Goal: Information Seeking & Learning: Check status

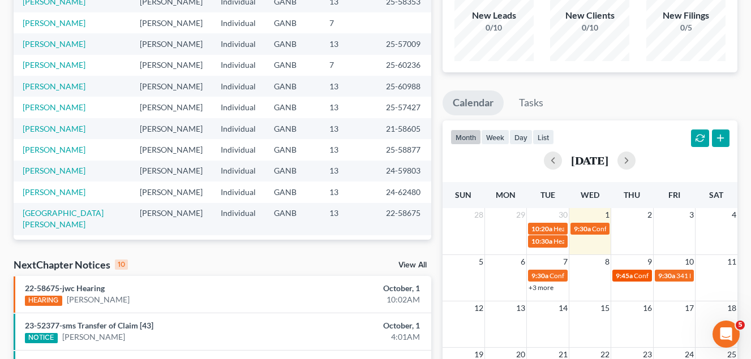
click at [636, 280] on div "9:45a Confirmation Hearing for [PERSON_NAME]" at bounding box center [632, 276] width 32 height 8
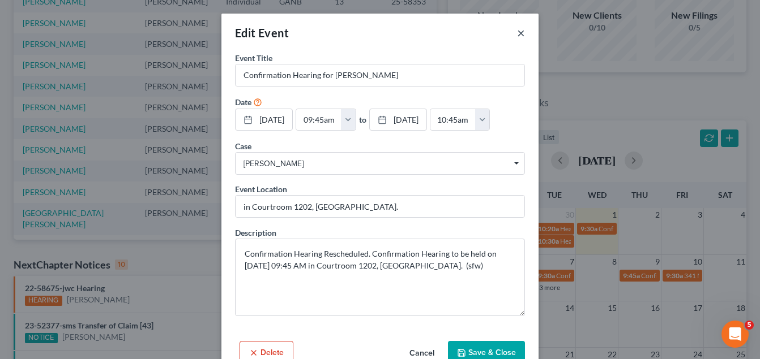
click at [518, 37] on button "×" at bounding box center [521, 33] width 8 height 14
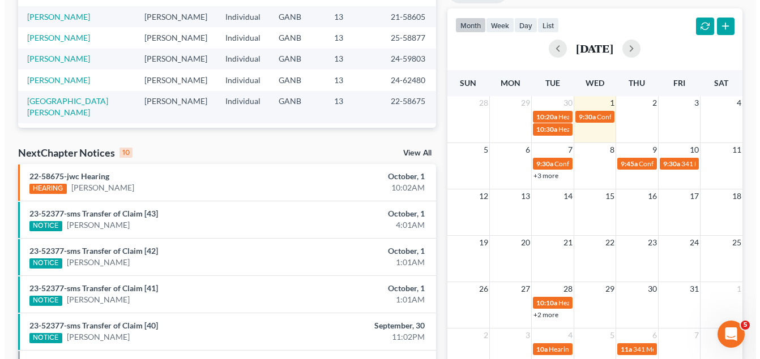
scroll to position [226, 0]
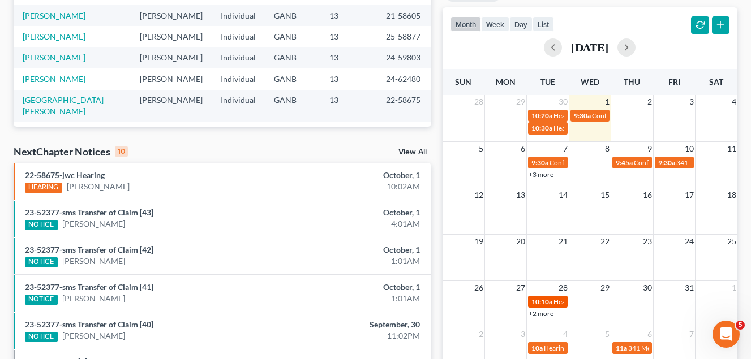
click at [549, 305] on span "10:10a" at bounding box center [541, 302] width 21 height 8
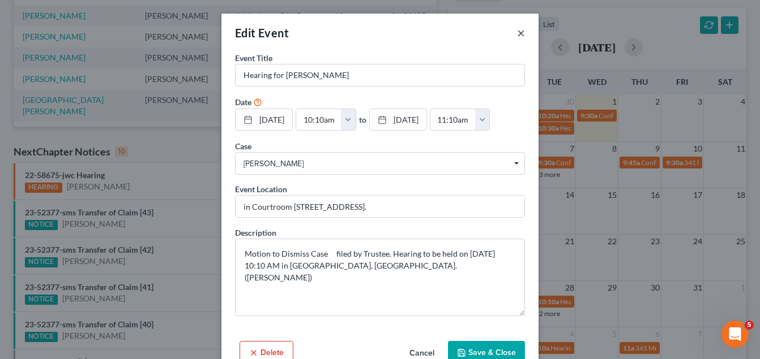
click at [517, 32] on button "×" at bounding box center [521, 33] width 8 height 14
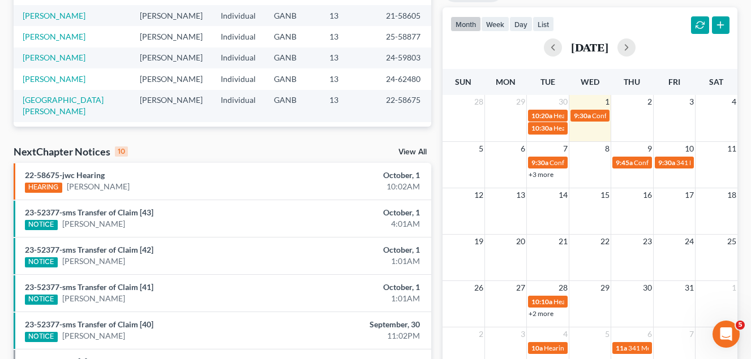
click at [543, 313] on link "+2 more" at bounding box center [541, 314] width 25 height 8
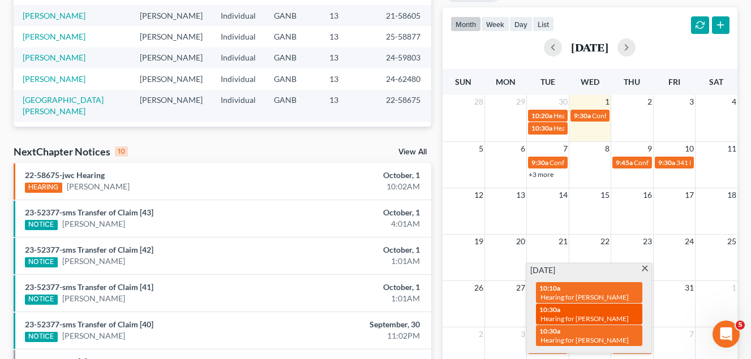
click at [606, 319] on span "Hearing for [PERSON_NAME]" at bounding box center [585, 319] width 88 height 8
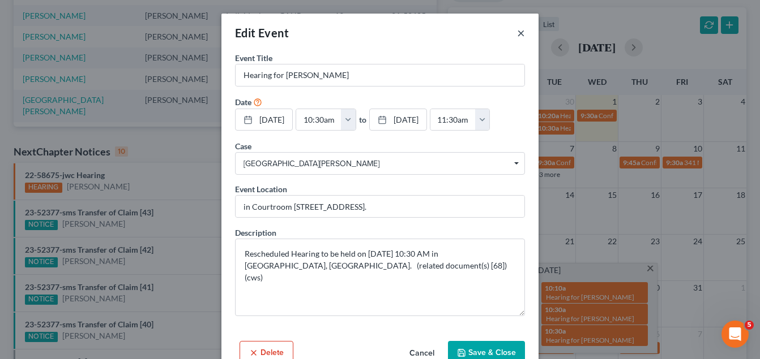
click at [519, 35] on button "×" at bounding box center [521, 33] width 8 height 14
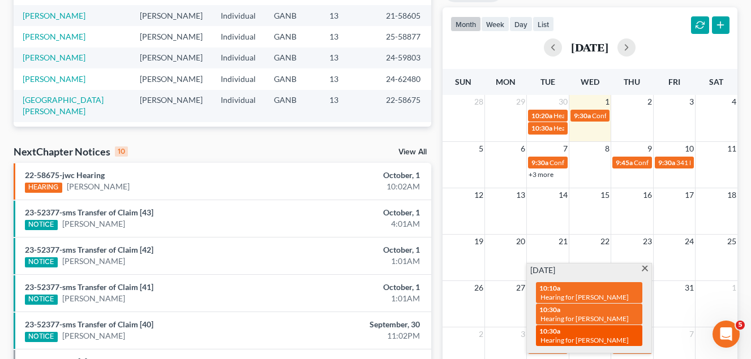
click at [601, 336] on span "Hearing for [PERSON_NAME]" at bounding box center [585, 340] width 88 height 8
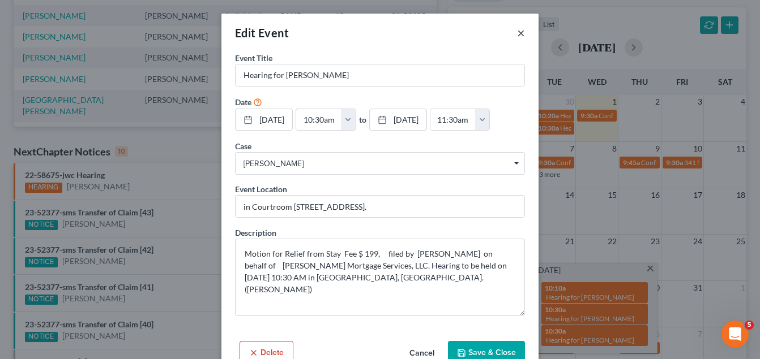
click at [517, 29] on button "×" at bounding box center [521, 33] width 8 height 14
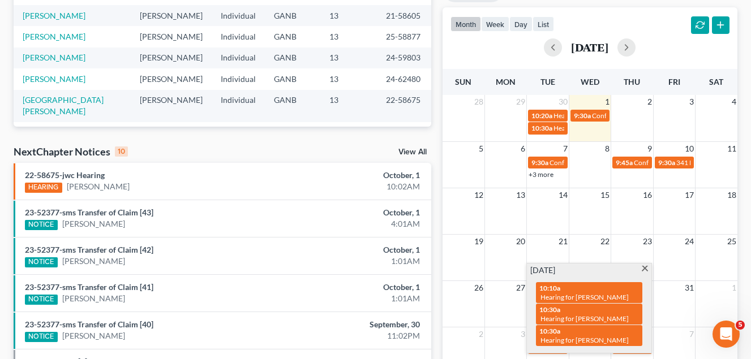
click at [645, 271] on span at bounding box center [645, 269] width 8 height 7
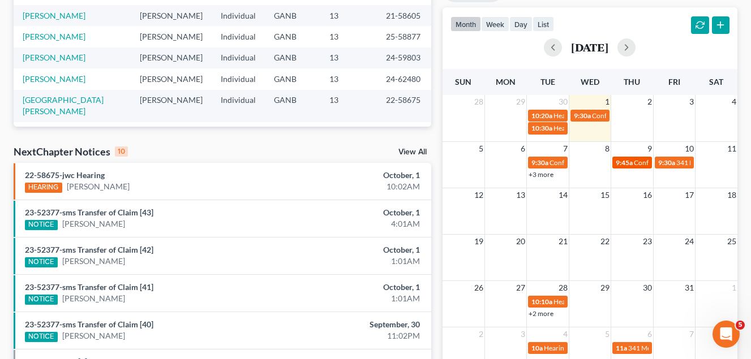
click at [633, 165] on div "9:45a Confirmation Hearing for [PERSON_NAME]" at bounding box center [632, 162] width 32 height 8
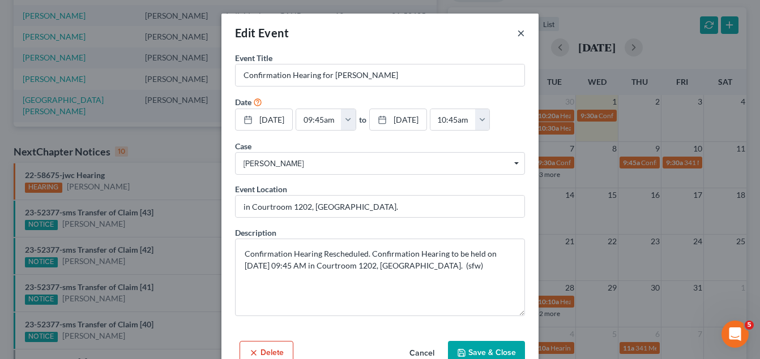
click at [520, 33] on button "×" at bounding box center [521, 33] width 8 height 14
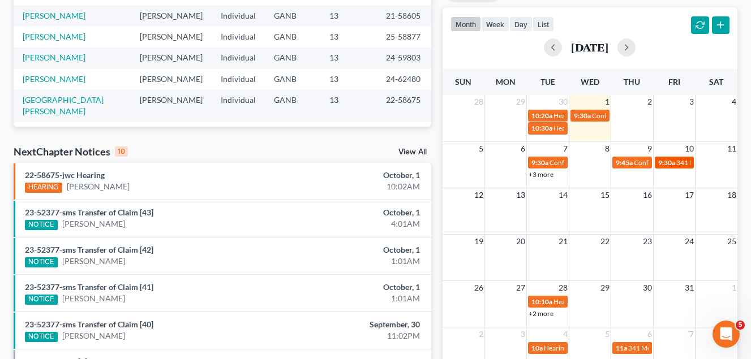
click at [678, 162] on span "341 Meeting for [PERSON_NAME]" at bounding box center [727, 162] width 102 height 8
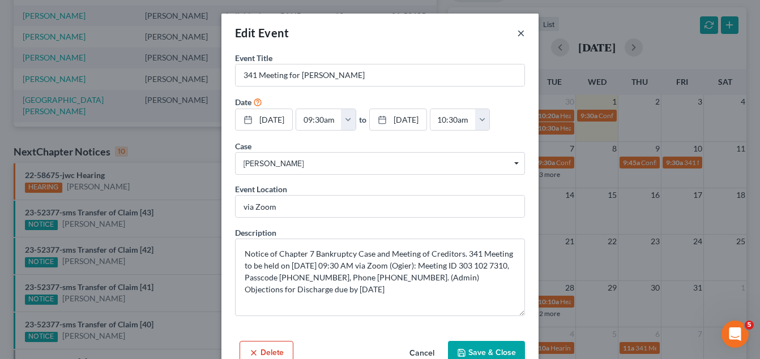
click at [518, 33] on button "×" at bounding box center [521, 33] width 8 height 14
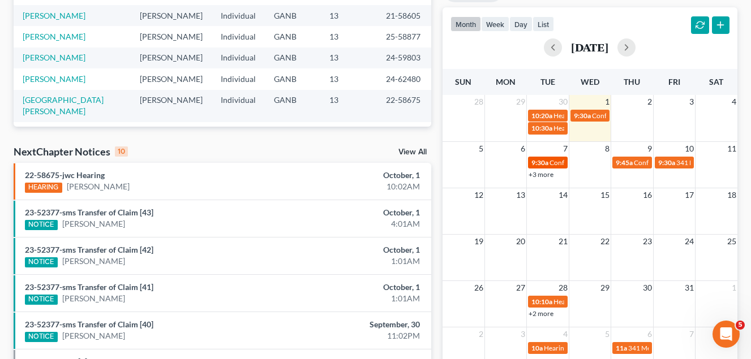
click at [554, 163] on span "Confirmation Hearing for [PERSON_NAME]" at bounding box center [615, 162] width 130 height 8
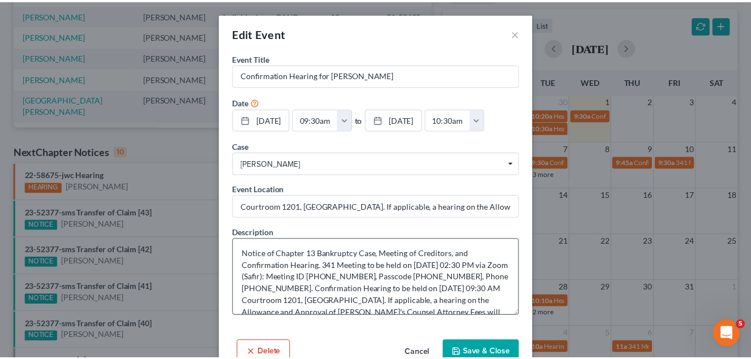
scroll to position [28, 0]
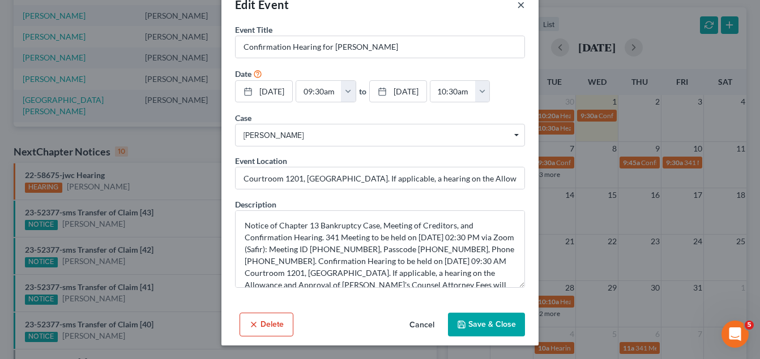
click at [517, 3] on button "×" at bounding box center [521, 5] width 8 height 14
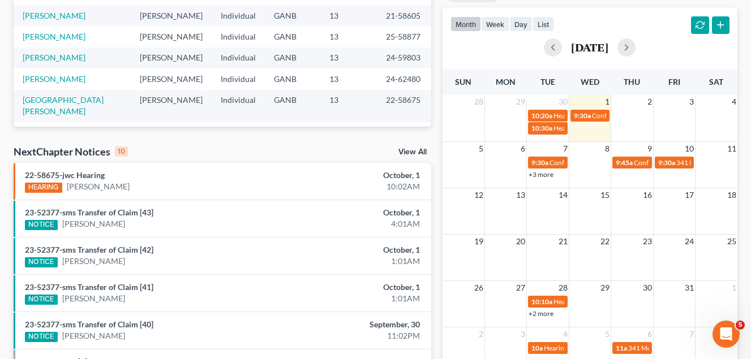
click at [542, 174] on link "+3 more" at bounding box center [541, 174] width 25 height 8
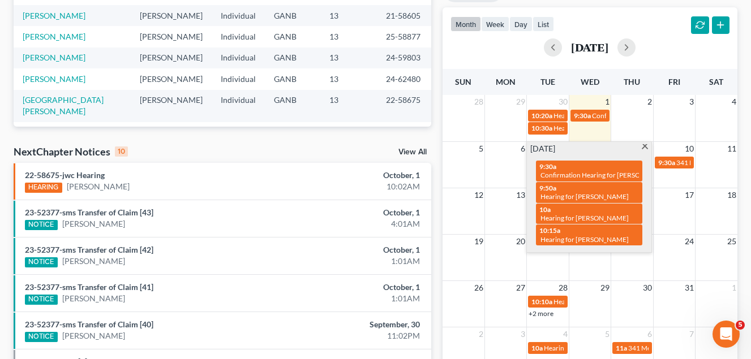
click at [648, 145] on span at bounding box center [645, 147] width 8 height 7
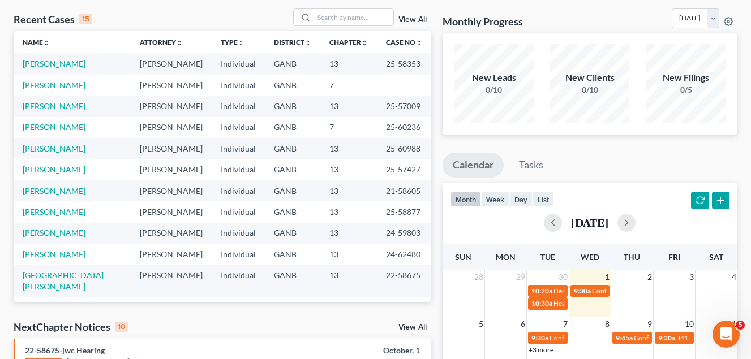
scroll to position [0, 0]
